Goal: Find specific page/section: Find specific page/section

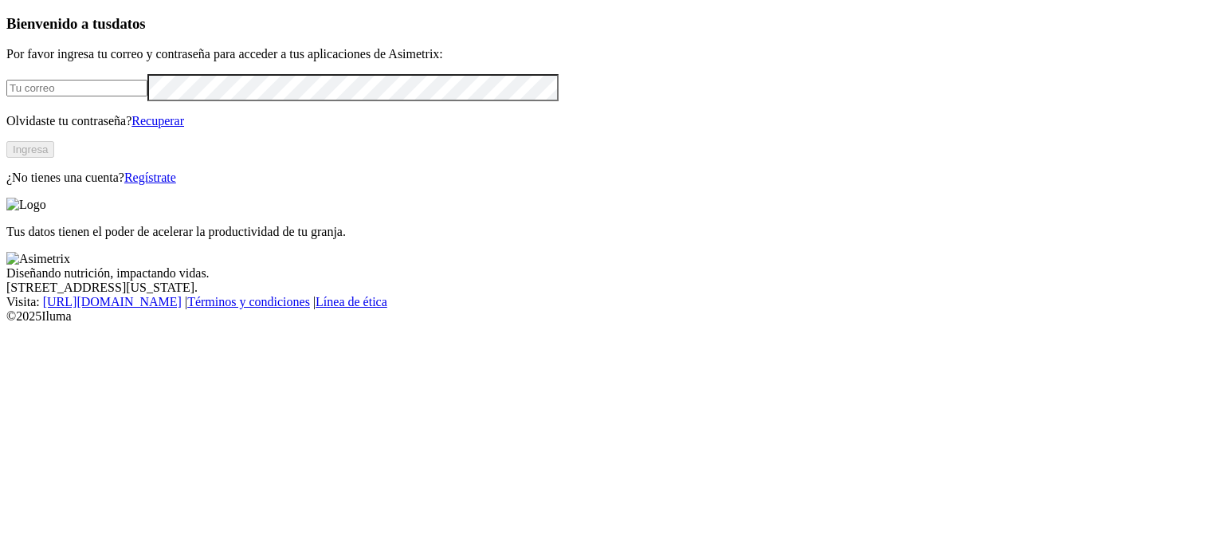
type input "jorge.cifuentes@asimetrix.co"
click at [54, 158] on button "Ingresa" at bounding box center [30, 149] width 48 height 17
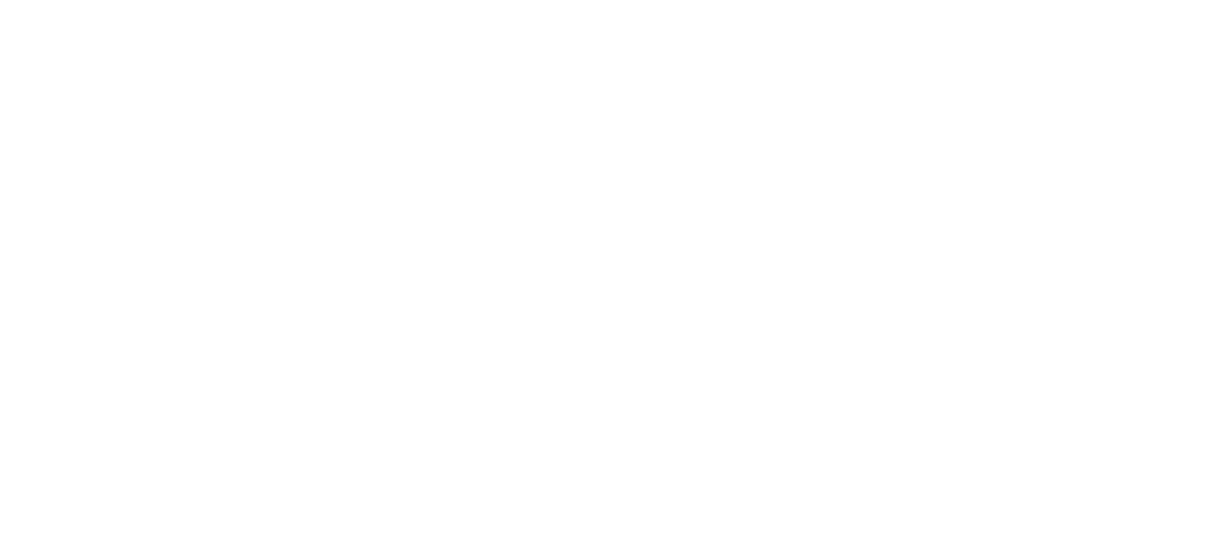
type input "cyf"
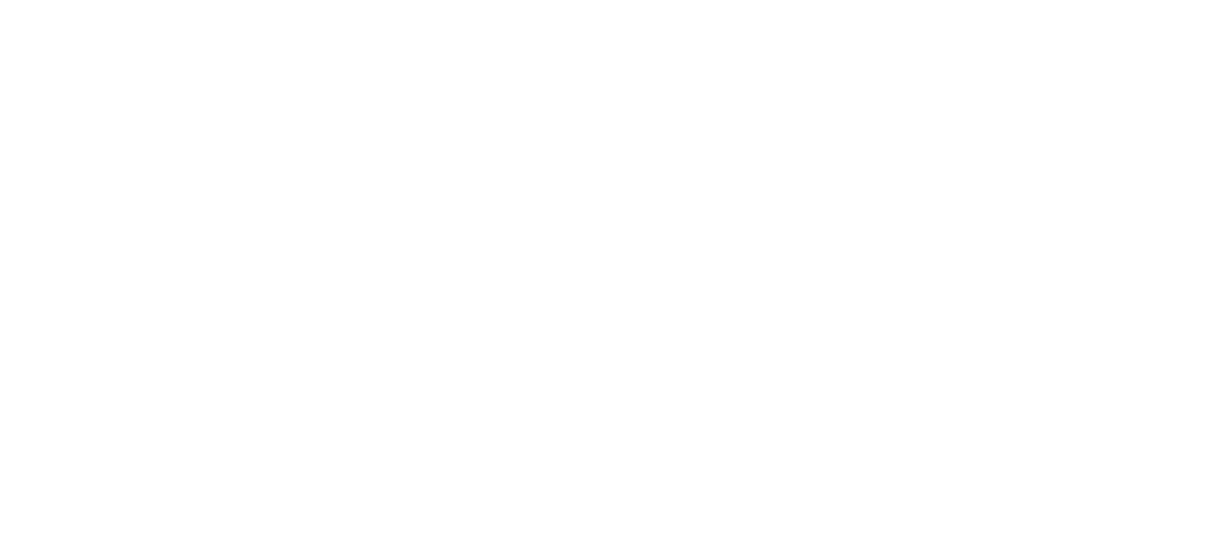
scroll to position [41, 0]
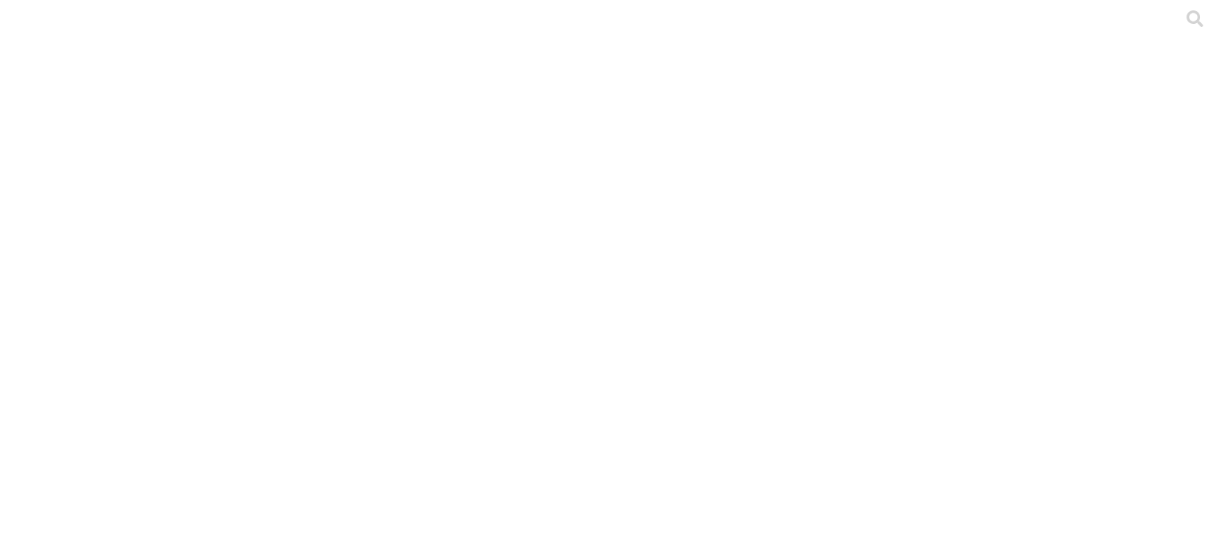
drag, startPoint x: 323, startPoint y: 21, endPoint x: 300, endPoint y: 41, distance: 30.5
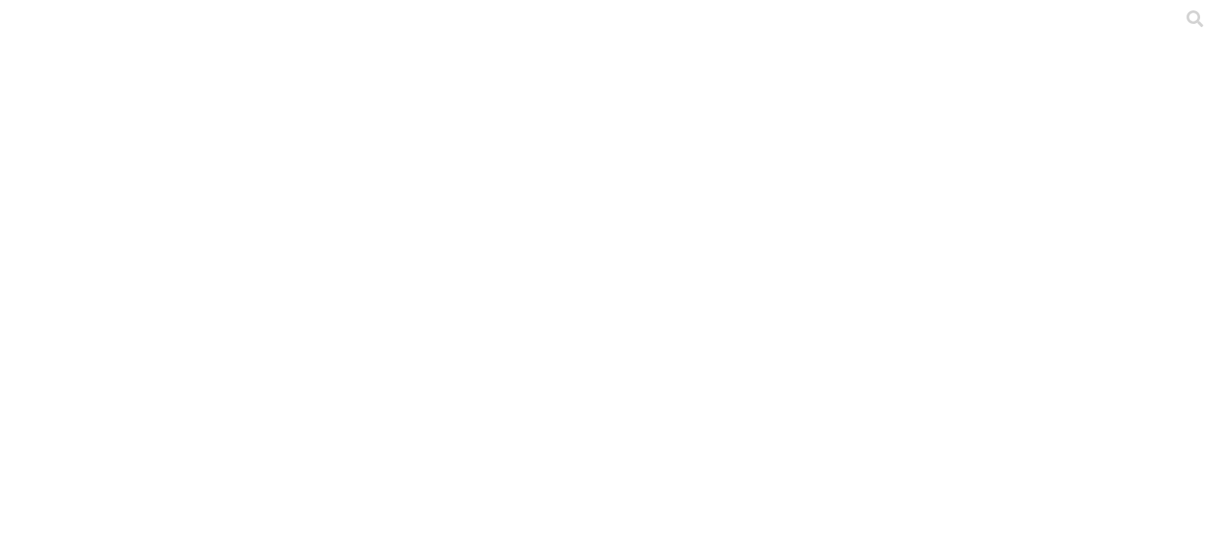
drag, startPoint x: 370, startPoint y: 347, endPoint x: 281, endPoint y: 216, distance: 158.3
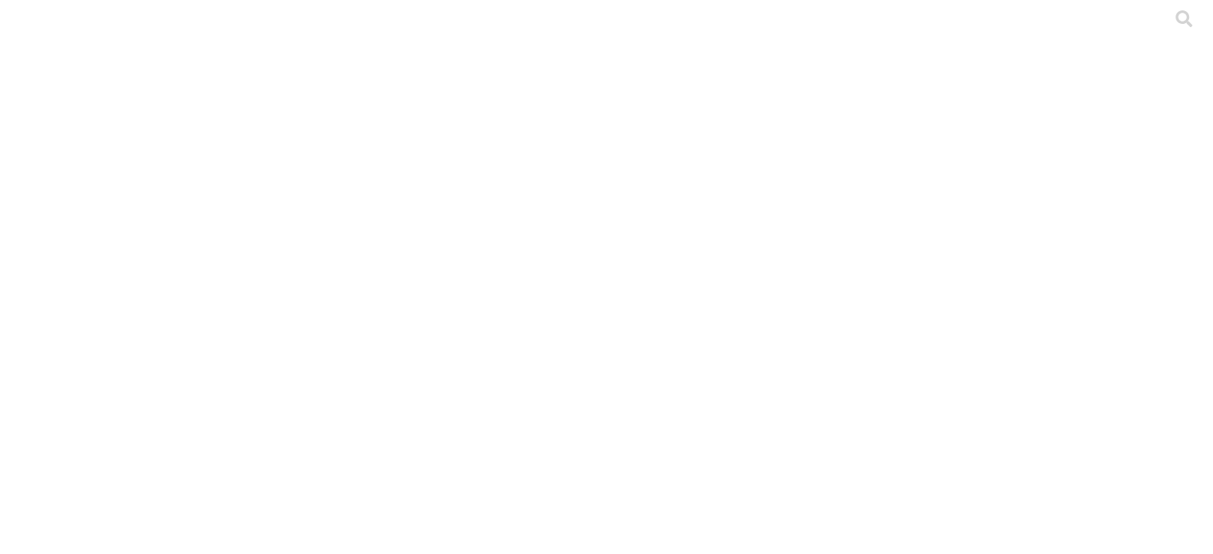
scroll to position [109, 0]
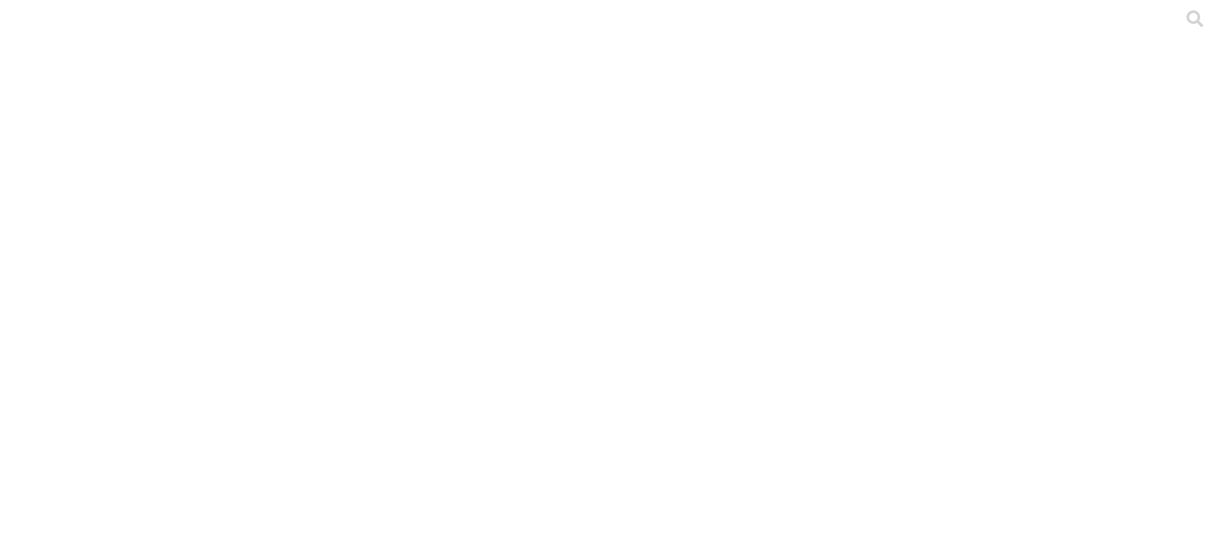
drag, startPoint x: 551, startPoint y: 124, endPoint x: 446, endPoint y: 136, distance: 105.1
copy div "SEIKOU"
drag, startPoint x: 430, startPoint y: 127, endPoint x: 320, endPoint y: 135, distance: 110.3
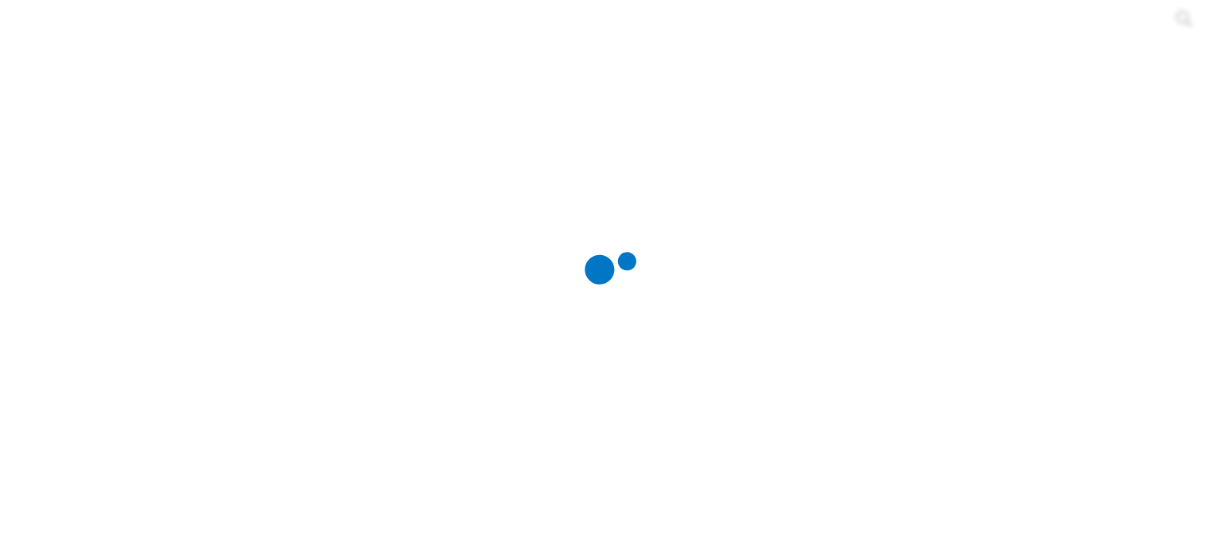
copy div "MOSQUERA"
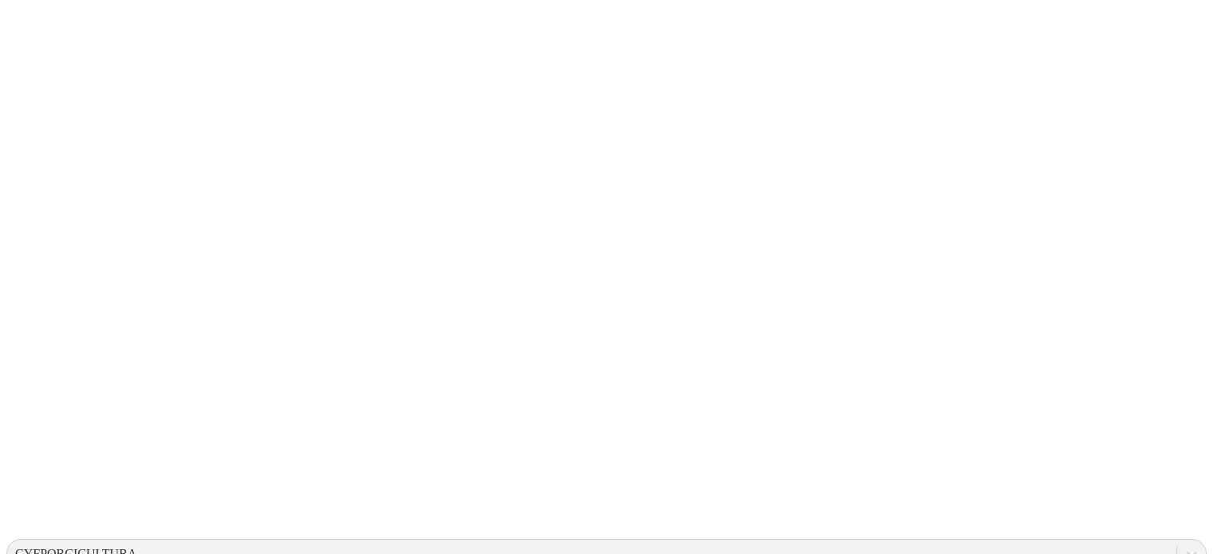
scroll to position [109, 0]
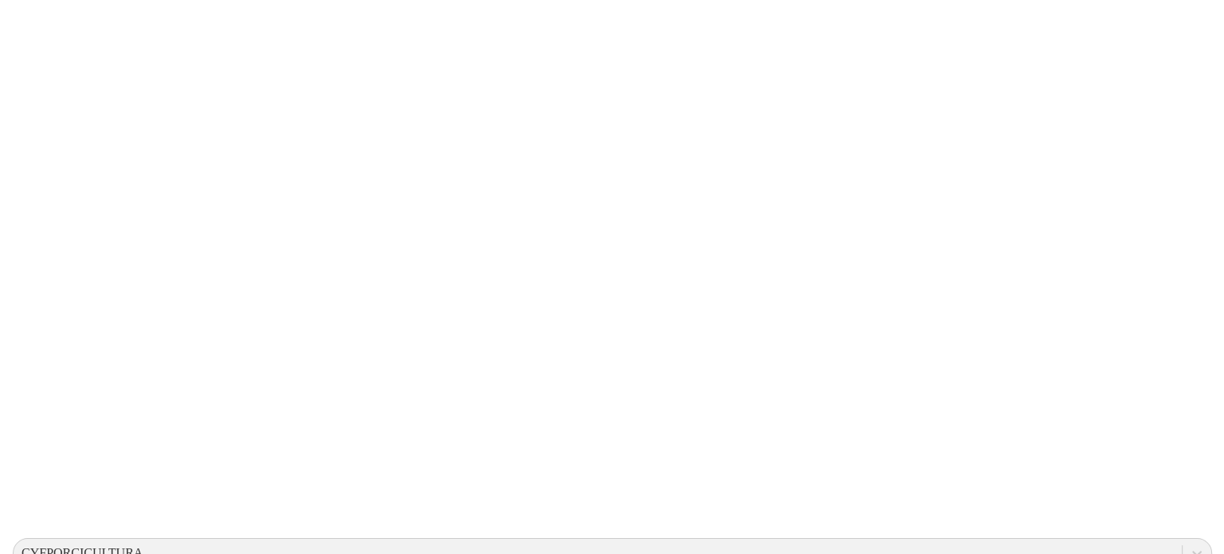
scroll to position [0, 0]
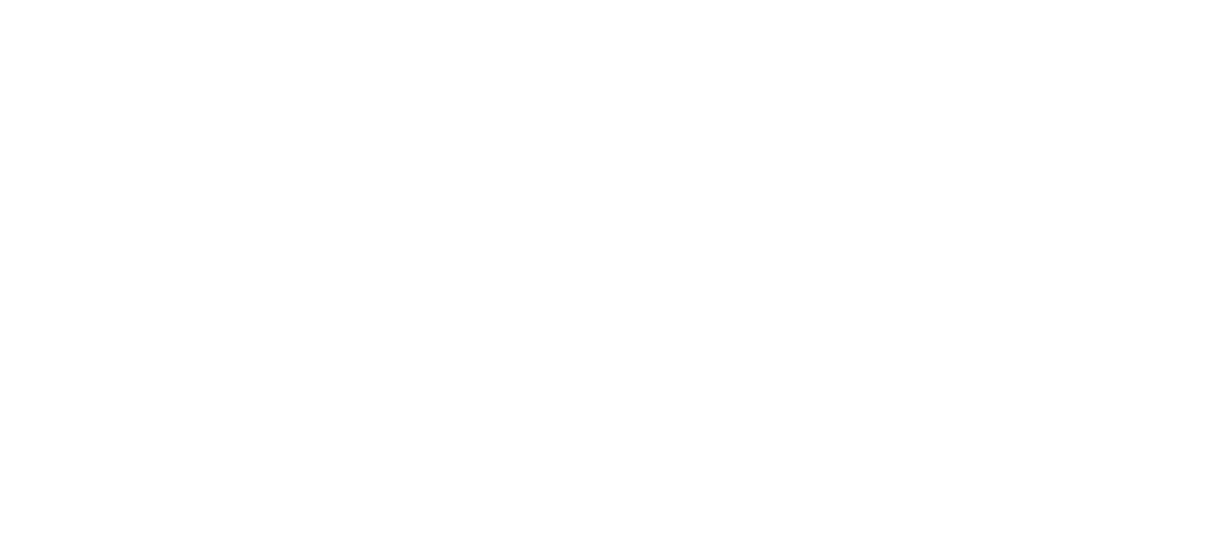
scroll to position [109, 0]
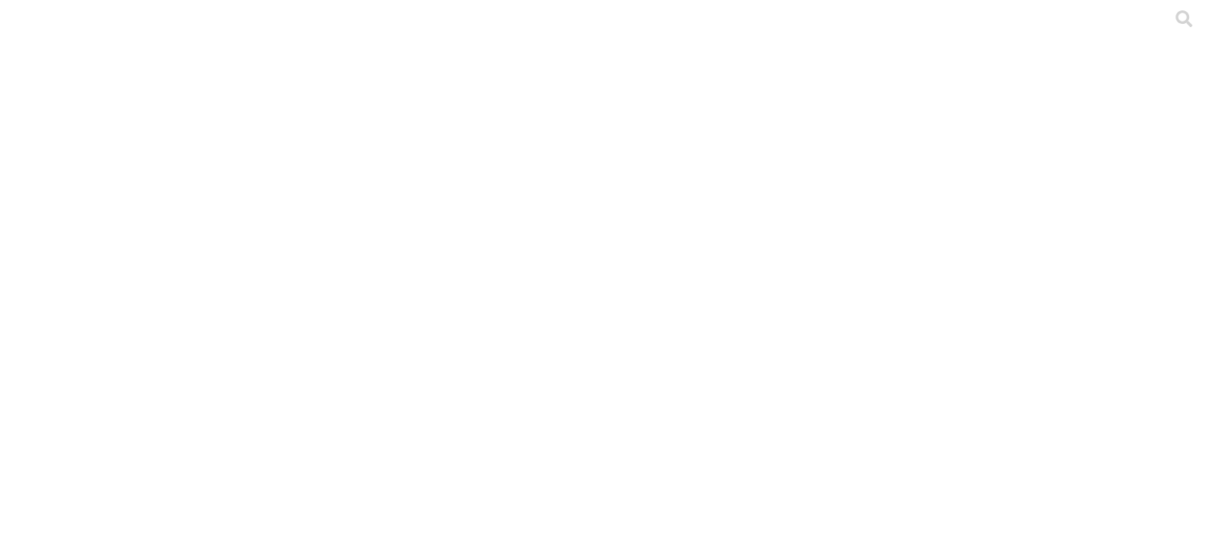
click at [293, 133] on div at bounding box center [612, 277] width 1213 height 554
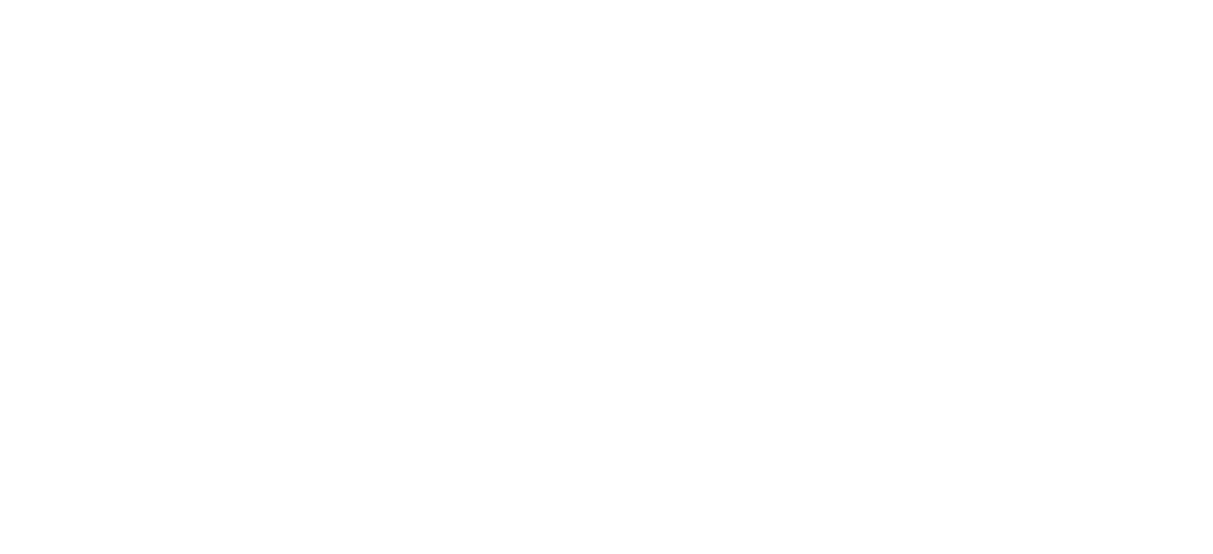
scroll to position [109, 0]
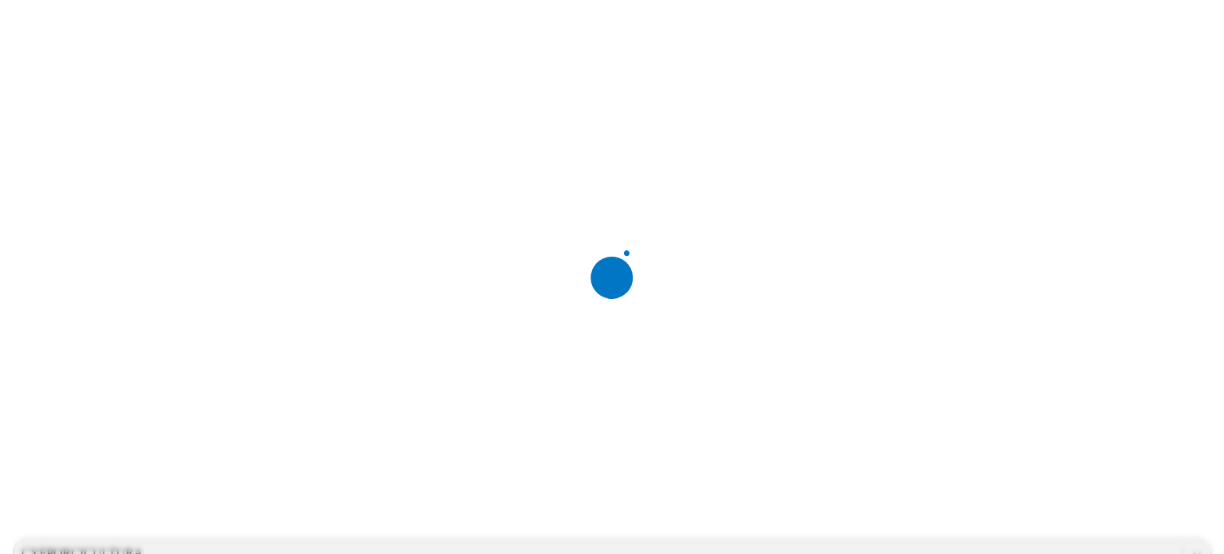
scroll to position [0, 0]
